Goal: Transaction & Acquisition: Purchase product/service

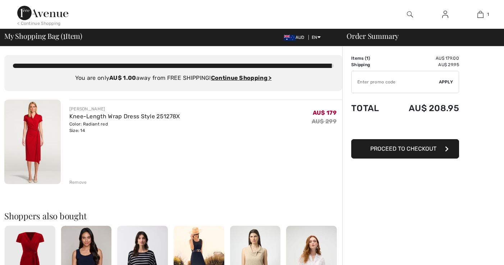
click at [413, 148] on span "Proceed to Checkout" at bounding box center [403, 148] width 66 height 7
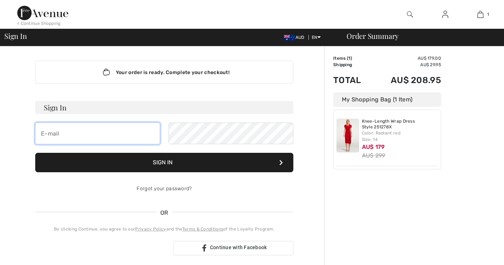
type input "fcottrill@bigpond.com"
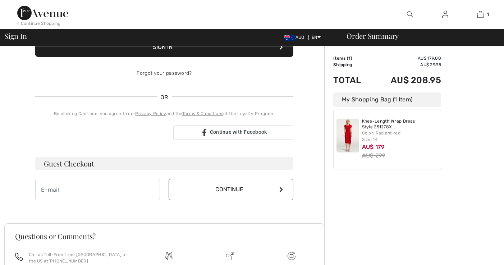
scroll to position [116, 0]
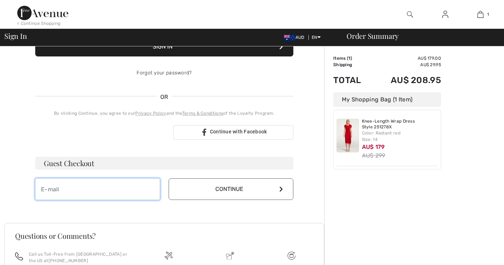
click at [61, 190] on input "email" at bounding box center [97, 189] width 125 height 22
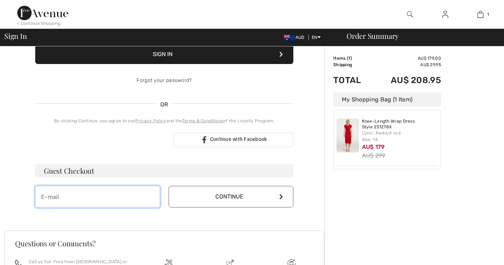
type input "f"
type input "fcottrill@bigpond.com"
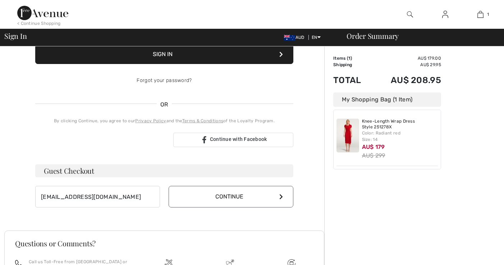
click at [241, 198] on button "Continue" at bounding box center [230, 197] width 125 height 22
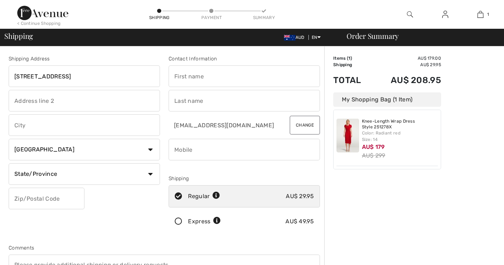
type input "6 Kiewa Close"
type input "Wyee Point"
select select "AU"
type input "NSW"
click at [117, 203] on div "Shipping Address 6 Kiewa Close Wyee Point Country Canada United States Afghanis…" at bounding box center [84, 145] width 160 height 180
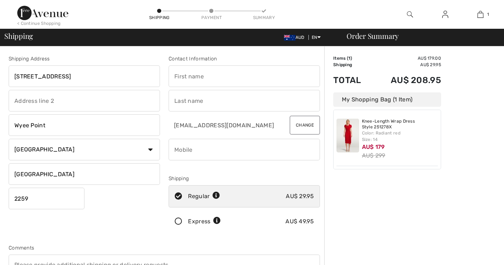
type input "2259"
click at [130, 210] on div "Shipping Address 6 Kiewa Close Wyee Point Country Canada United States Afghanis…" at bounding box center [84, 145] width 160 height 180
type input "Freya"
type input "Cottrill"
type input "0418223162"
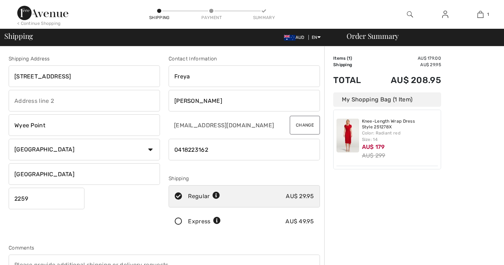
click at [249, 171] on div at bounding box center [243, 167] width 151 height 9
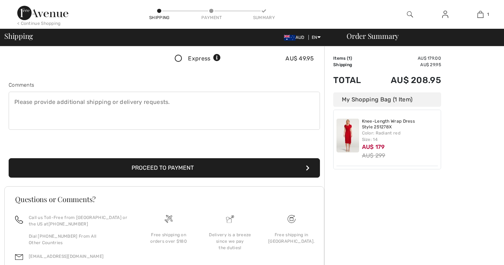
scroll to position [163, 0]
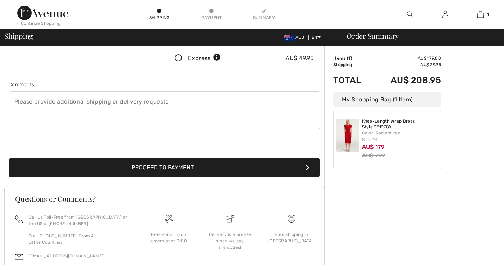
click at [190, 168] on button "Proceed to Payment" at bounding box center [164, 167] width 311 height 19
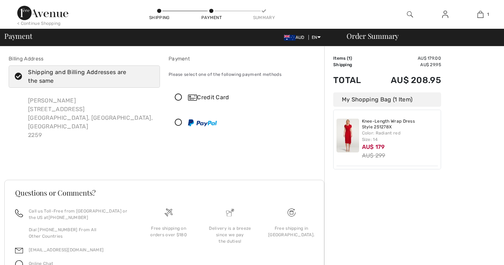
click at [179, 96] on icon at bounding box center [178, 98] width 19 height 8
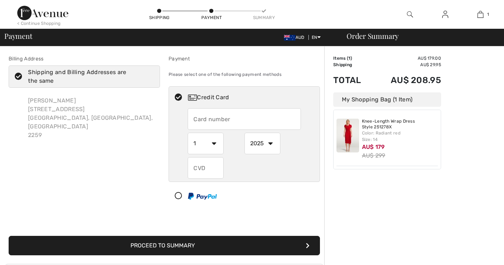
click at [204, 120] on input "text" at bounding box center [244, 119] width 113 height 22
type input "4564572500814049"
select select "10"
select select "2027"
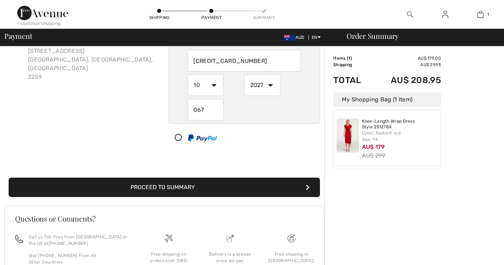
scroll to position [62, 0]
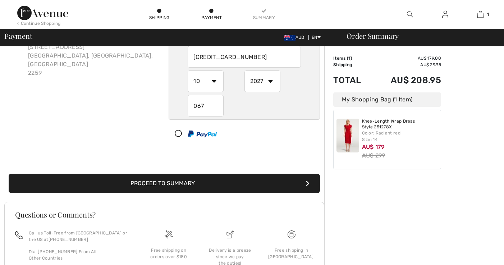
type input "067"
click at [156, 183] on button "Proceed to Summary" at bounding box center [164, 182] width 311 height 19
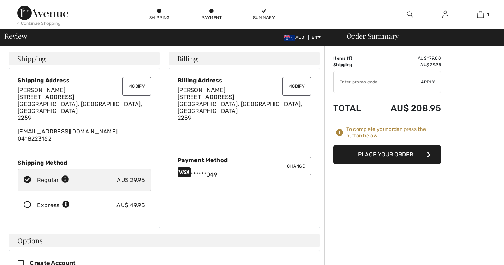
click at [379, 154] on button "Place Your Order" at bounding box center [387, 154] width 108 height 19
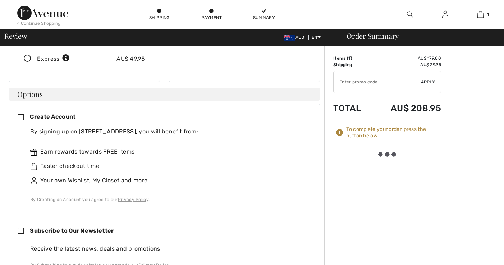
scroll to position [147, 0]
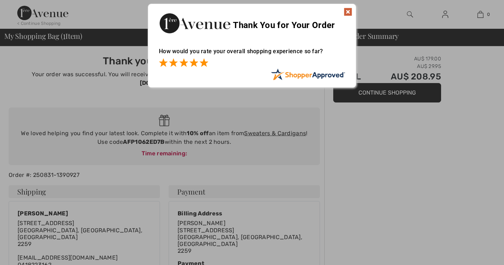
click at [204, 61] on span at bounding box center [203, 62] width 9 height 9
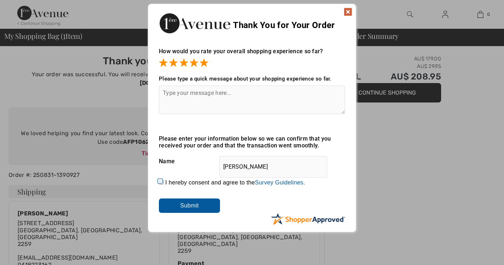
click at [200, 204] on input "Submit" at bounding box center [189, 205] width 61 height 14
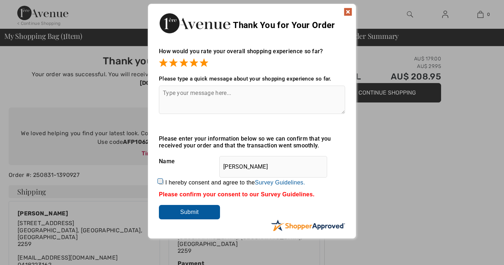
click at [161, 182] on input "I hereby consent and agree to the By submitting a review, you grant permission …" at bounding box center [161, 182] width 5 height 5
checkbox input "true"
click at [188, 211] on input "Submit" at bounding box center [189, 212] width 61 height 14
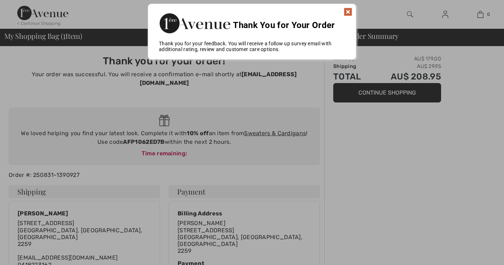
click at [348, 9] on img at bounding box center [347, 12] width 9 height 9
